Goal: Task Accomplishment & Management: Use online tool/utility

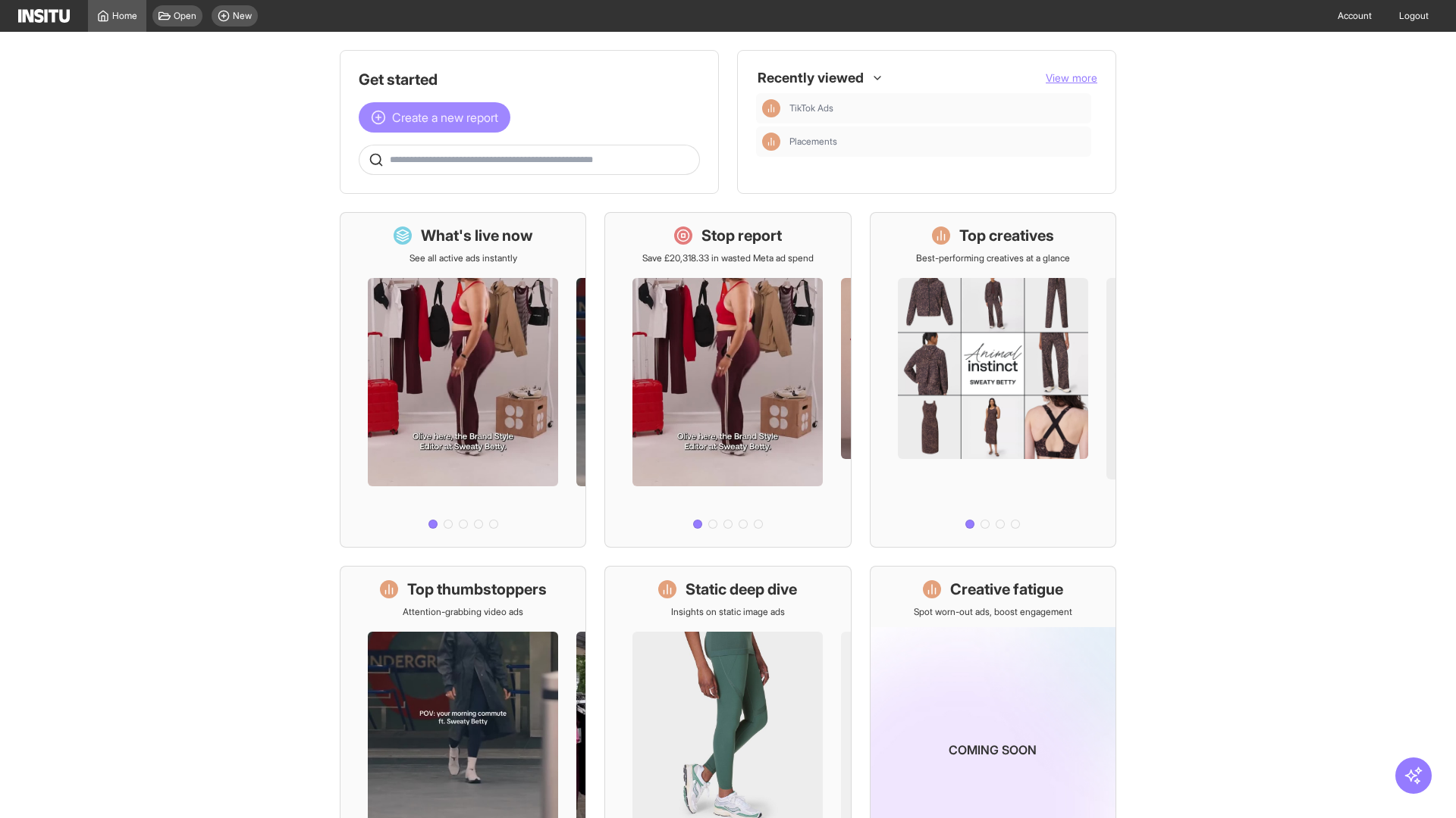
click at [438, 118] on span "Create a new report" at bounding box center [444, 117] width 106 height 18
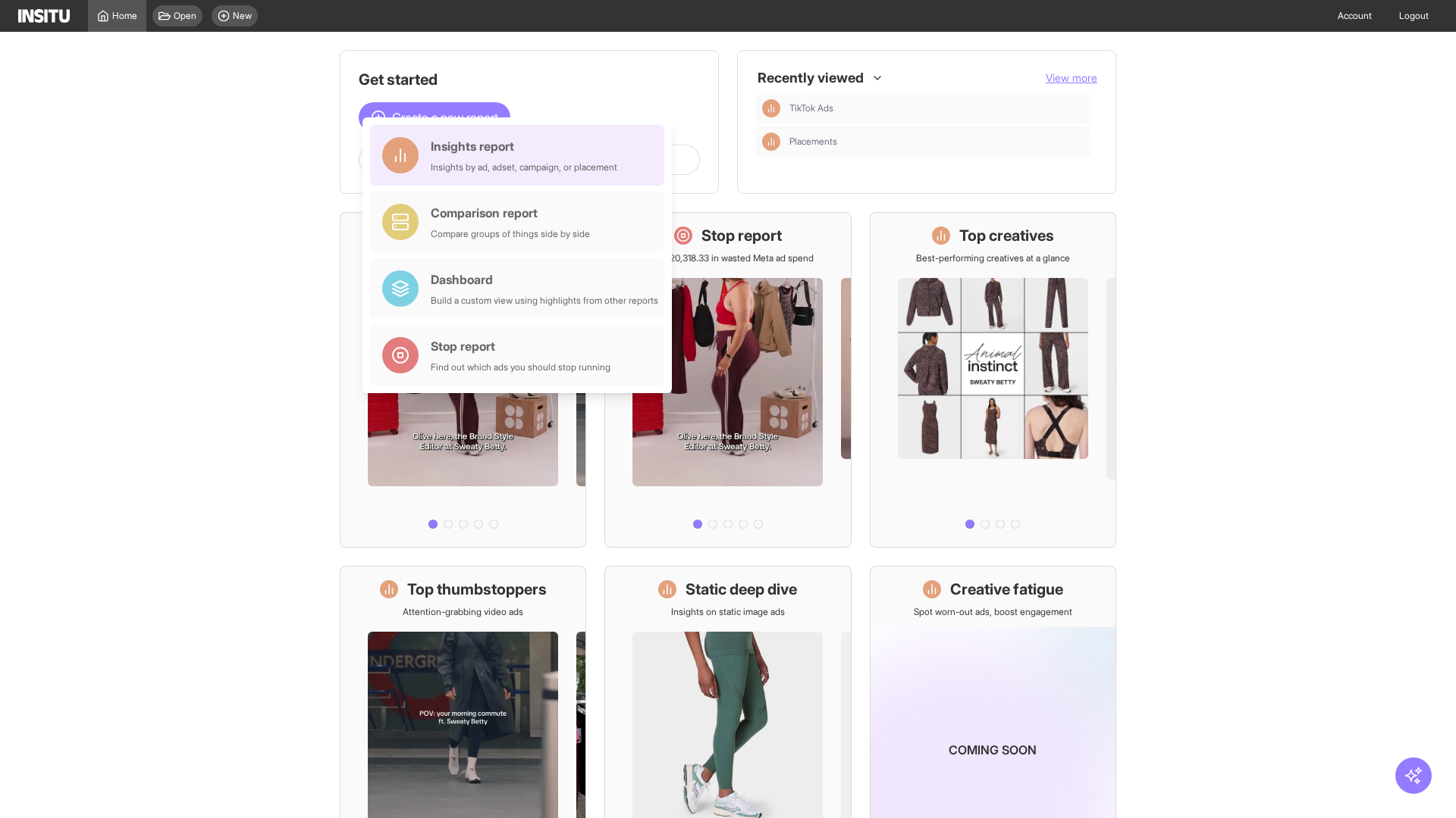
click at [521, 155] on div "Insights report Insights by ad, adset, campaign, or placement" at bounding box center [523, 154] width 186 height 36
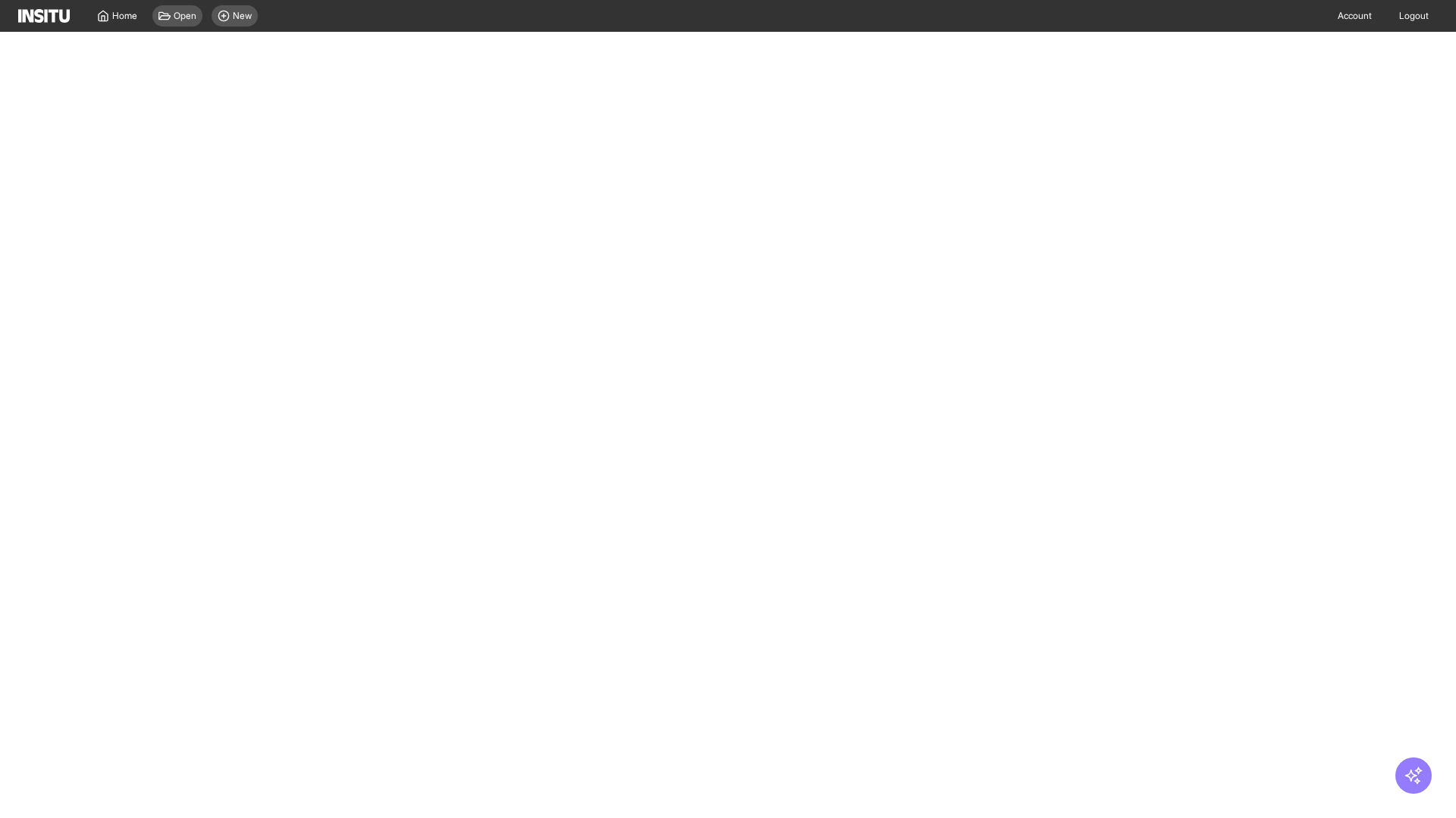
select select "**"
